Goal: Task Accomplishment & Management: Manage account settings

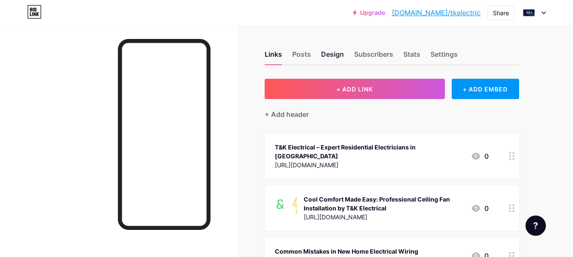
click at [330, 54] on div "Design" at bounding box center [332, 56] width 23 height 15
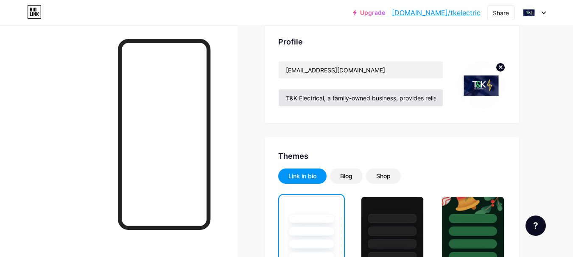
scroll to position [42, 0]
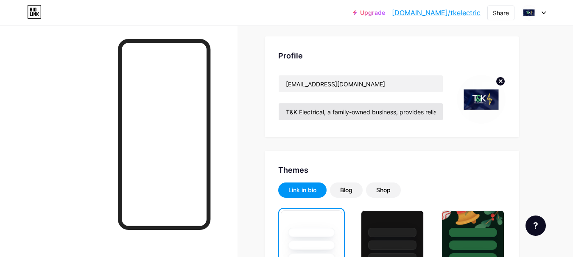
click at [392, 67] on div "Profile [EMAIL_ADDRESS][DOMAIN_NAME] T&K Electrical, a family-owned business, p…" at bounding box center [392, 86] width 254 height 101
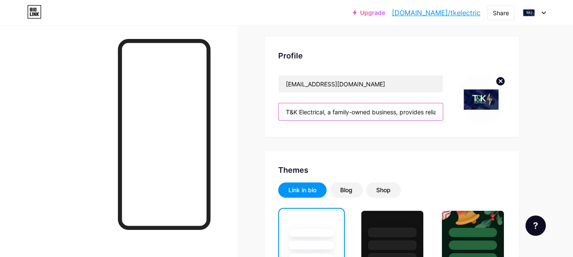
click at [393, 111] on input "T&K Electrical, a family-owned business, provides reliable electrical services …" at bounding box center [361, 111] width 164 height 17
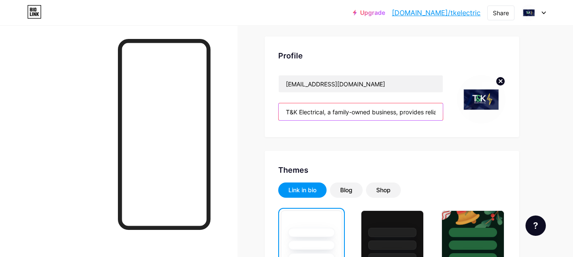
click at [393, 113] on input "T&K Electrical, a family-owned business, provides reliable electrical services …" at bounding box center [361, 111] width 164 height 17
drag, startPoint x: 400, startPoint y: 114, endPoint x: 432, endPoint y: 114, distance: 32.2
click at [432, 114] on input "T&K Electrical, a family-owned business, provides reliable electrical services …" at bounding box center [361, 111] width 164 height 17
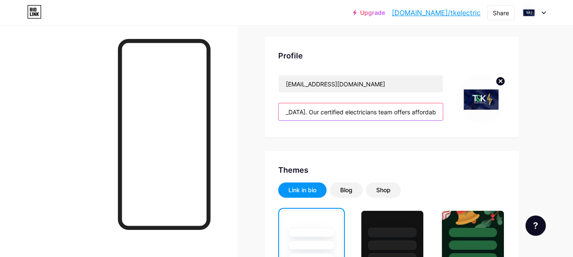
drag, startPoint x: 390, startPoint y: 112, endPoint x: 426, endPoint y: 112, distance: 35.6
click at [426, 112] on input "T&K Electrical, a family-owned business, provides reliable electrical services …" at bounding box center [361, 111] width 164 height 17
drag, startPoint x: 344, startPoint y: 114, endPoint x: 390, endPoint y: 111, distance: 46.3
click at [390, 111] on input "T&K Electrical, a family-owned business, provides reliable electrical services …" at bounding box center [361, 111] width 164 height 17
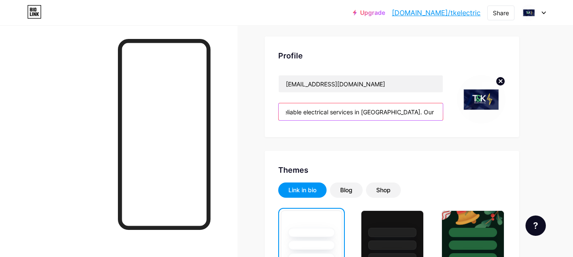
click at [390, 111] on input "T&K Electrical, a family-owned business, provides reliable electrical services …" at bounding box center [361, 111] width 164 height 17
drag, startPoint x: 390, startPoint y: 111, endPoint x: 484, endPoint y: 114, distance: 93.7
click at [484, 114] on div "[EMAIL_ADDRESS][DOMAIN_NAME] T&K Electrical, a family-owned business, provides …" at bounding box center [391, 99] width 227 height 49
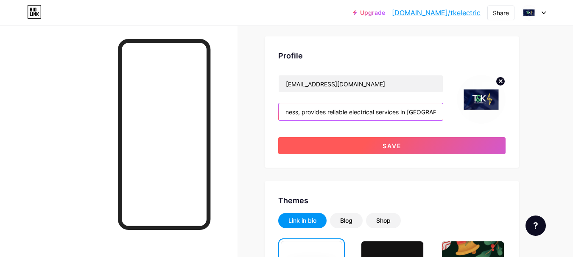
type input "T&K Electrical, a family-owned business, provides reliable electrical services …"
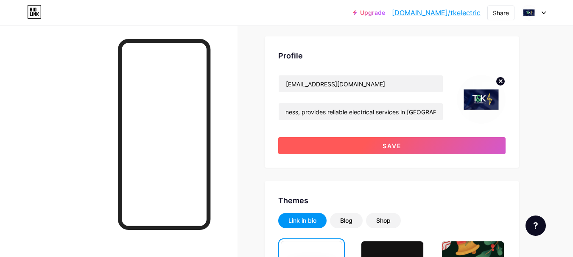
click at [413, 147] on button "Save" at bounding box center [391, 145] width 227 height 17
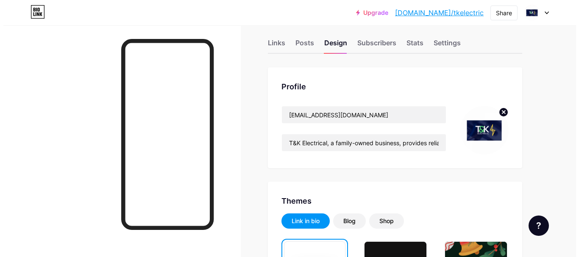
scroll to position [0, 0]
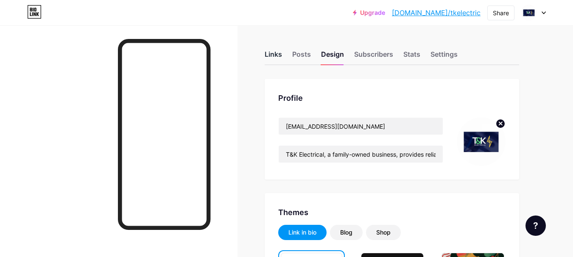
click at [274, 55] on div "Links" at bounding box center [273, 56] width 17 height 15
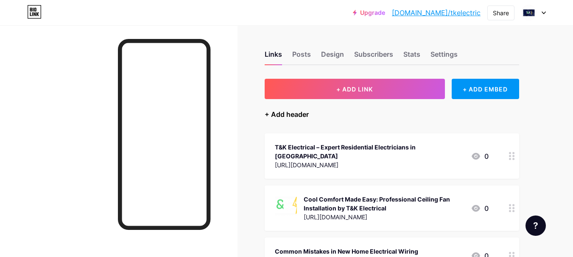
click at [298, 114] on div "+ Add header" at bounding box center [287, 114] width 44 height 10
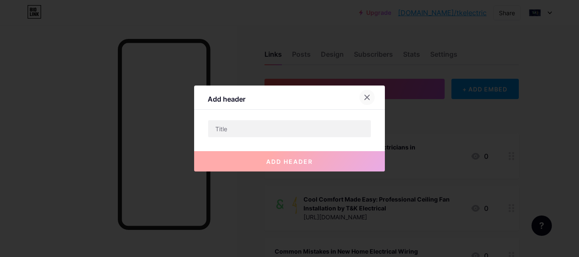
click at [369, 97] on icon at bounding box center [367, 97] width 7 height 7
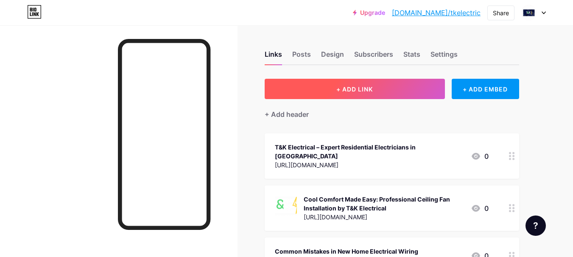
click at [343, 90] on span "+ ADD LINK" at bounding box center [354, 89] width 36 height 7
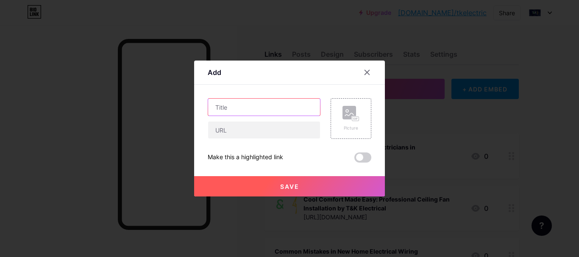
click at [234, 114] on input "text" at bounding box center [264, 107] width 112 height 17
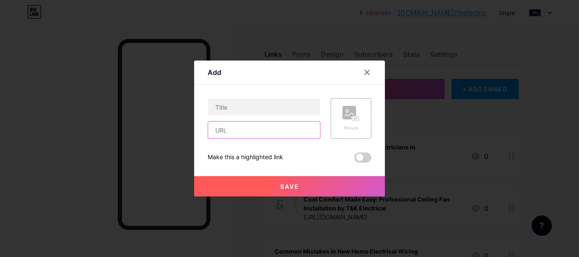
click at [233, 125] on input "text" at bounding box center [264, 130] width 112 height 17
paste input "[URL][DOMAIN_NAME]"
type input "[URL][DOMAIN_NAME]"
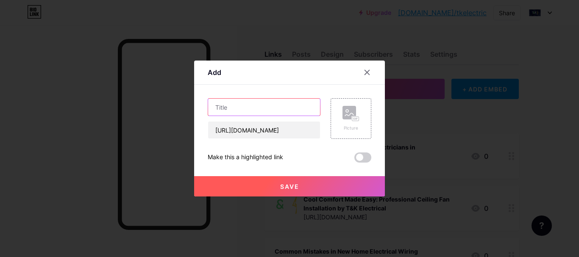
click at [236, 108] on input "text" at bounding box center [264, 107] width 112 height 17
paste input "Brisbane’s Kitchen and Bathroom Electrical Installation Experts"
type input "Brisbane’s Kitchen and Bathroom Electrical Installation Experts"
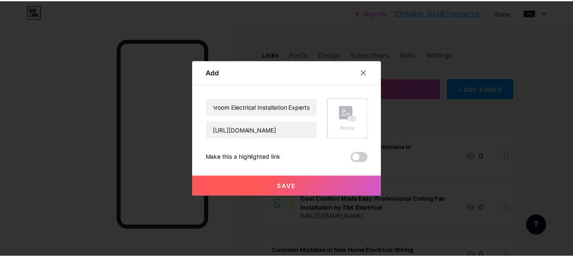
scroll to position [0, 0]
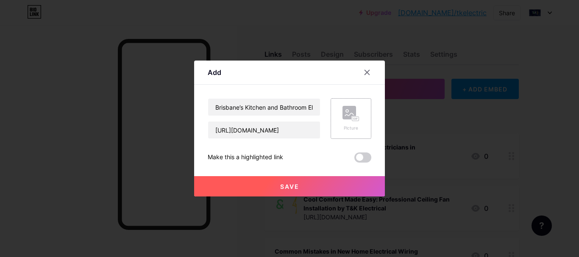
click at [351, 113] on rect at bounding box center [350, 113] width 14 height 14
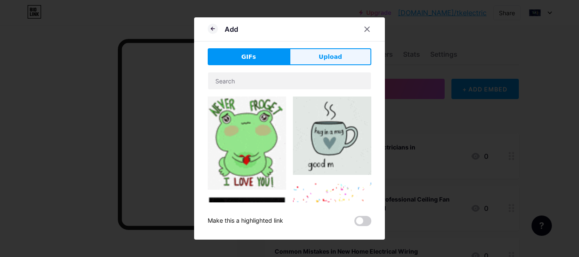
click at [308, 61] on button "Upload" at bounding box center [331, 56] width 82 height 17
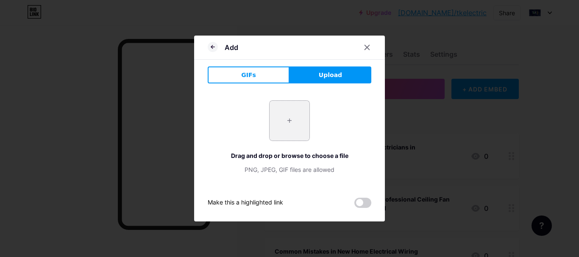
click at [290, 125] on input "file" at bounding box center [290, 121] width 40 height 40
type input "C:\fakepath\external-security-lighting (1).jpg"
click at [355, 203] on span at bounding box center [362, 203] width 17 height 10
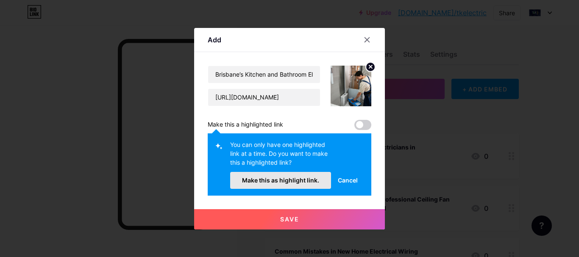
click at [270, 178] on span "Make this as highlight link." at bounding box center [280, 180] width 77 height 7
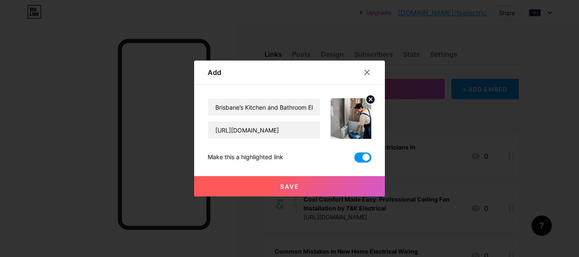
click at [291, 188] on span "Save" at bounding box center [289, 186] width 19 height 7
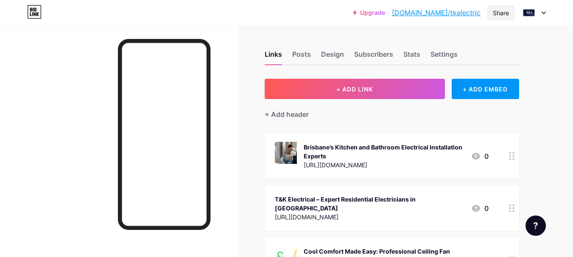
click at [497, 12] on div "Share" at bounding box center [501, 12] width 16 height 9
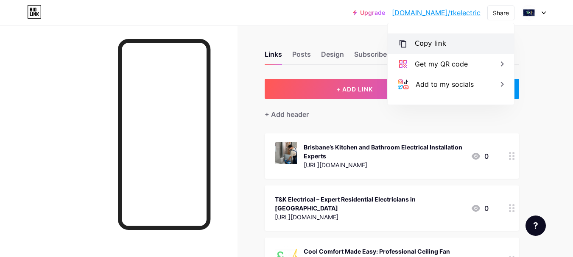
click at [431, 43] on div "Copy link" at bounding box center [430, 44] width 31 height 10
